Goal: Check status

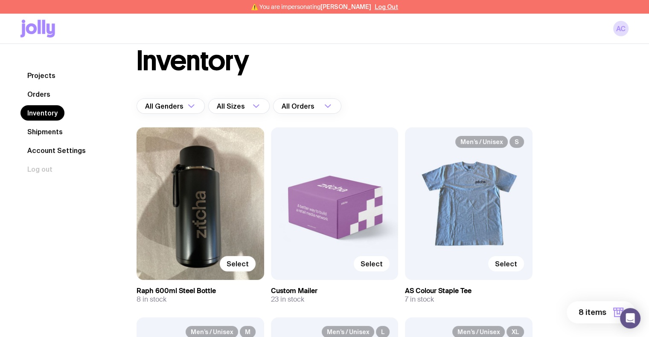
scroll to position [19, 0]
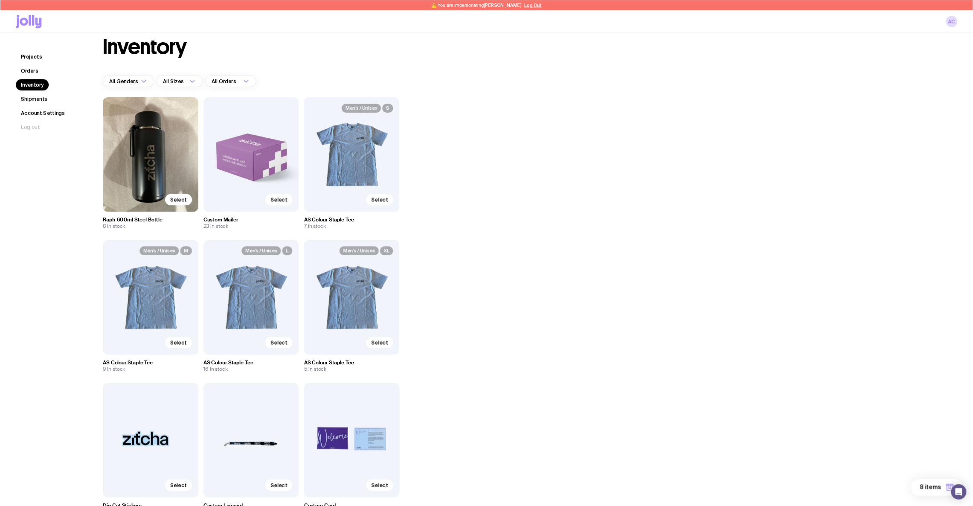
scroll to position [18, 0]
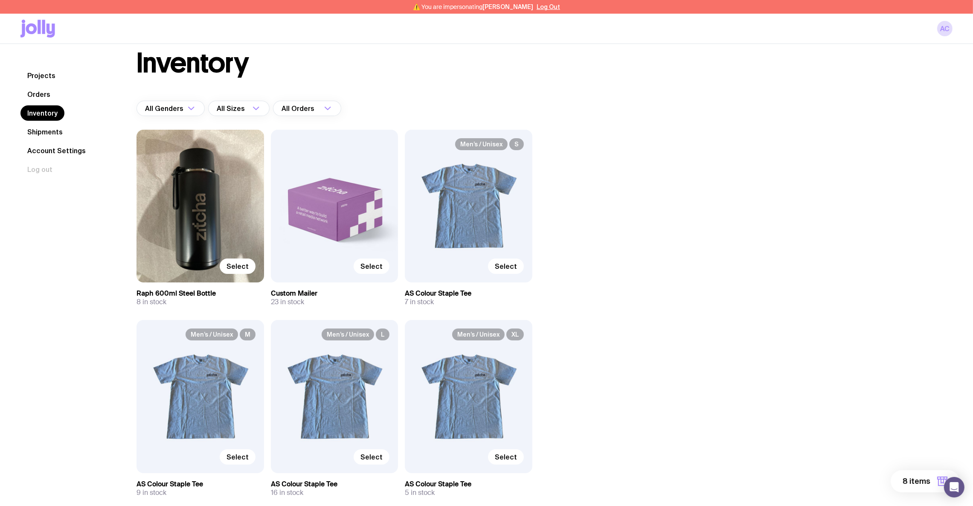
click at [649, 337] on div "Inventory All Genders Loading... All Sizes Loading... All Orders Loading... Sel…" at bounding box center [534, 480] width 837 height 863
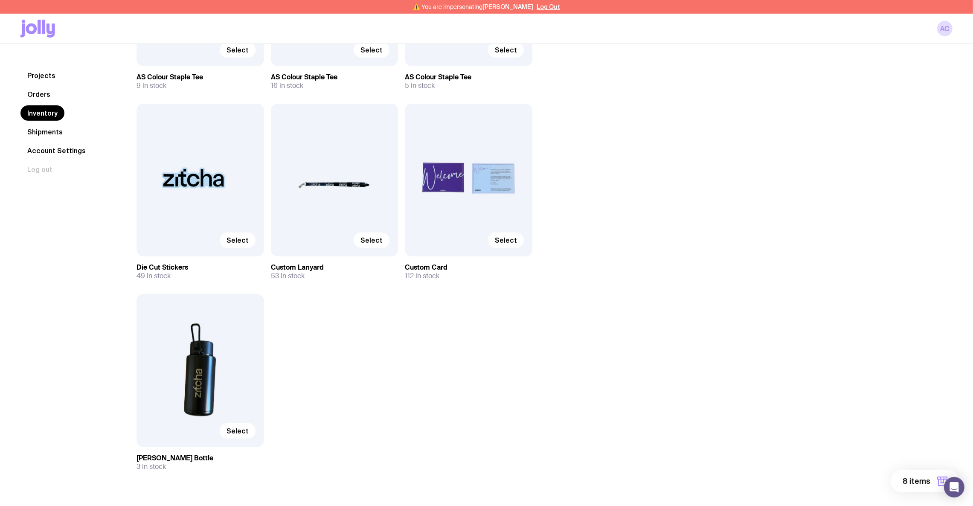
scroll to position [448, 0]
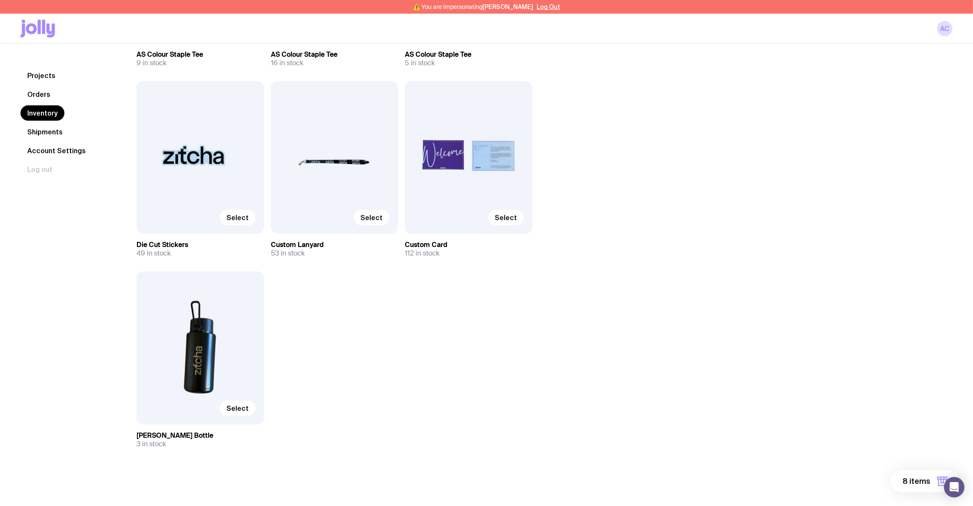
click at [646, 337] on div "Inventory All Genders Loading... All Sizes Loading... All Orders Loading... Sel…" at bounding box center [534, 51] width 837 height 863
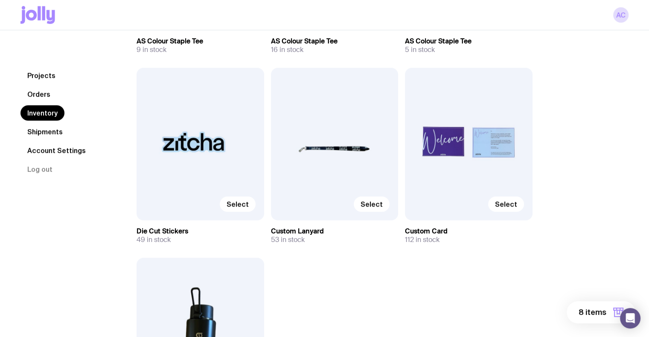
scroll to position [434, 0]
